Goal: Task Accomplishment & Management: Use online tool/utility

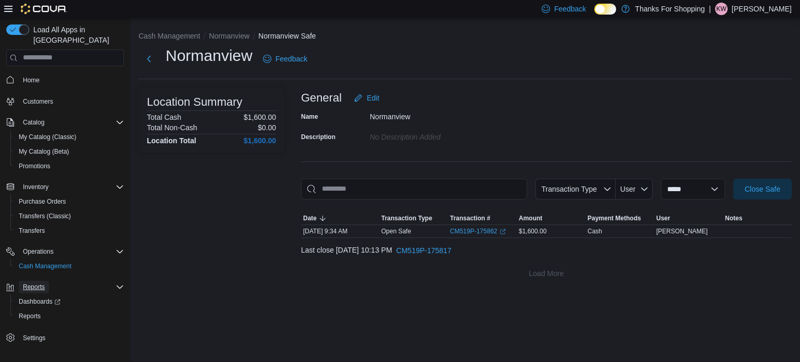
click at [27, 283] on span "Reports" at bounding box center [34, 287] width 22 height 8
click at [20, 312] on span "Reports" at bounding box center [30, 316] width 22 height 8
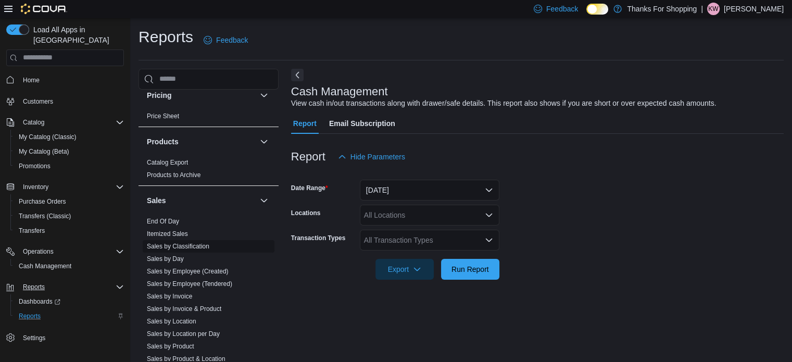
scroll to position [469, 0]
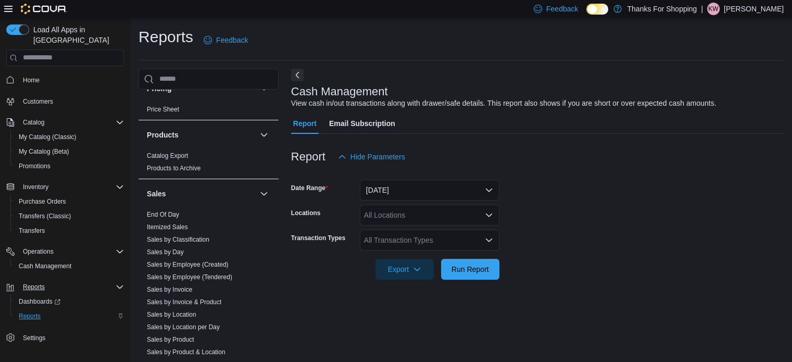
drag, startPoint x: 175, startPoint y: 211, endPoint x: 169, endPoint y: 204, distance: 9.3
click at [175, 211] on link "End Of Day" at bounding box center [163, 214] width 32 height 7
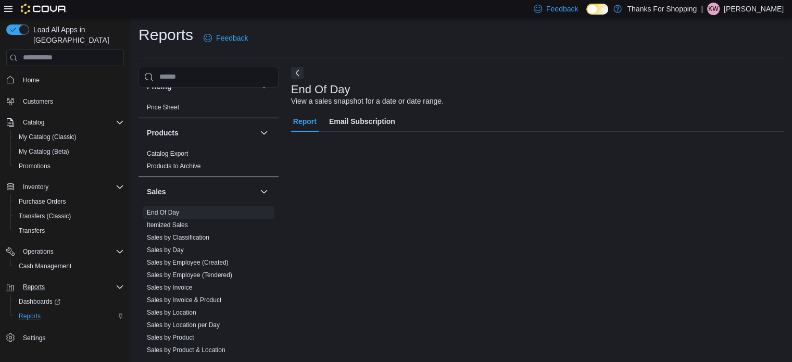
scroll to position [7, 0]
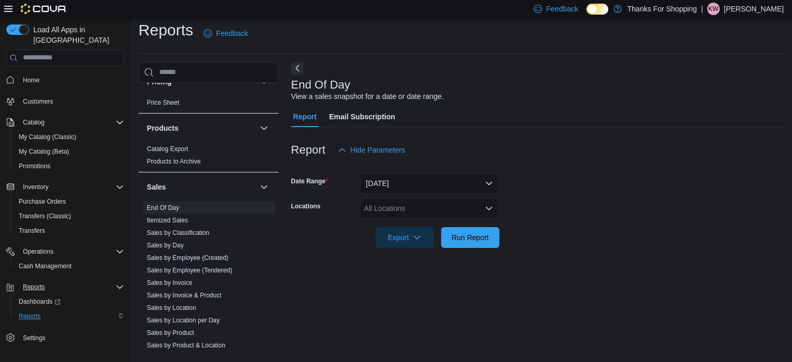
click at [380, 204] on div "All Locations" at bounding box center [430, 208] width 140 height 21
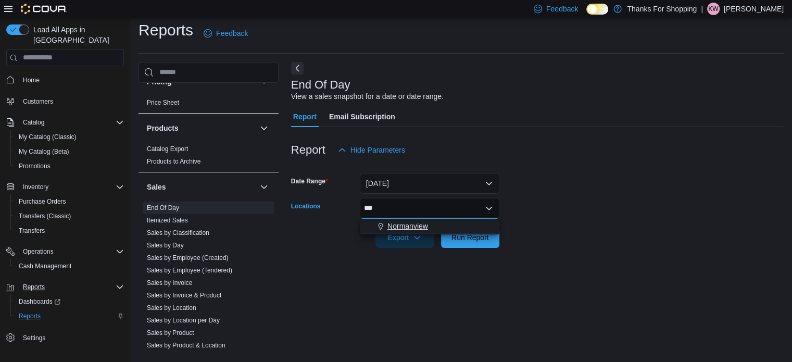
type input "***"
click at [401, 219] on button "Normanview" at bounding box center [430, 226] width 140 height 15
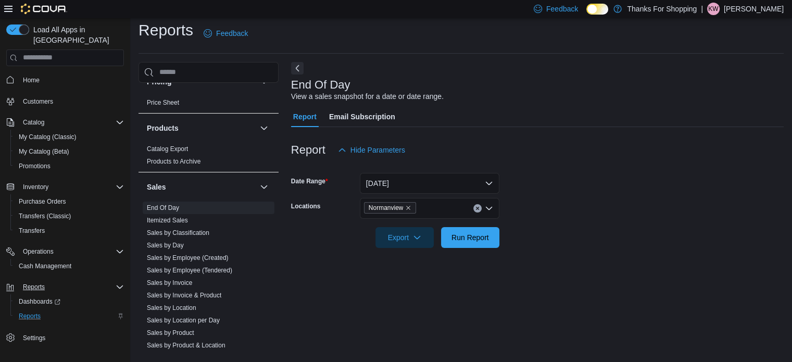
click at [637, 252] on div at bounding box center [537, 254] width 492 height 12
